Goal: Task Accomplishment & Management: Use online tool/utility

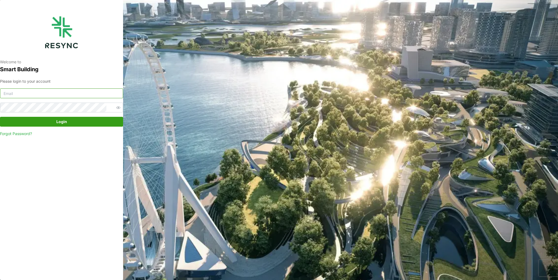
click at [94, 90] on input at bounding box center [61, 94] width 123 height 10
type input "[EMAIL_ADDRESS][DOMAIN_NAME]"
click at [0, 117] on button "Login" at bounding box center [61, 122] width 123 height 10
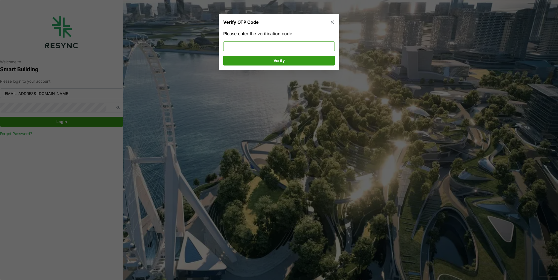
click at [266, 45] on input at bounding box center [279, 47] width 112 height 10
type input "597490"
click at [276, 58] on span "Verify" at bounding box center [278, 60] width 11 height 9
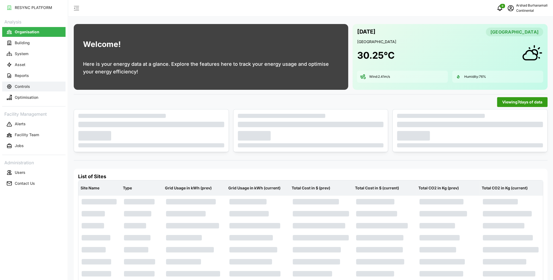
click at [31, 85] on button "Controls" at bounding box center [33, 87] width 63 height 10
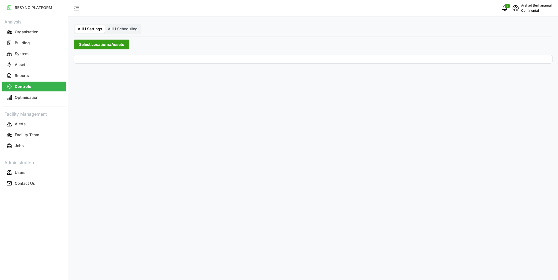
click at [81, 51] on div "AHU Settings AHU Scheduling Select Locations/Assets" at bounding box center [312, 140] width 489 height 280
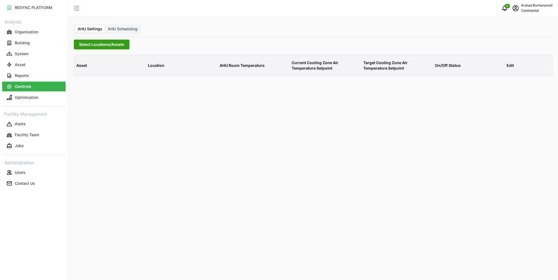
click at [83, 49] on span "Select Locations/Assets" at bounding box center [101, 44] width 45 height 9
click at [82, 68] on icon at bounding box center [81, 69] width 4 height 4
click at [92, 76] on span "Select CA1" at bounding box center [92, 77] width 4 height 4
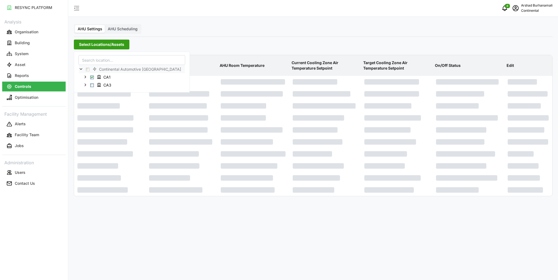
click at [322, 65] on p "Current Cooling Zone Air Temperature Setpoint" at bounding box center [324, 66] width 69 height 20
